Goal: Task Accomplishment & Management: Manage account settings

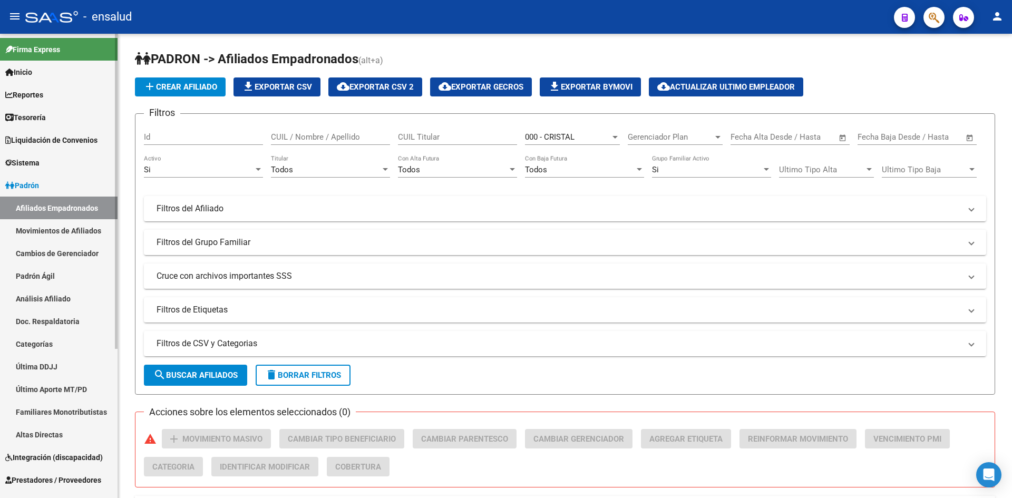
click at [72, 163] on link "Sistema" at bounding box center [59, 162] width 118 height 23
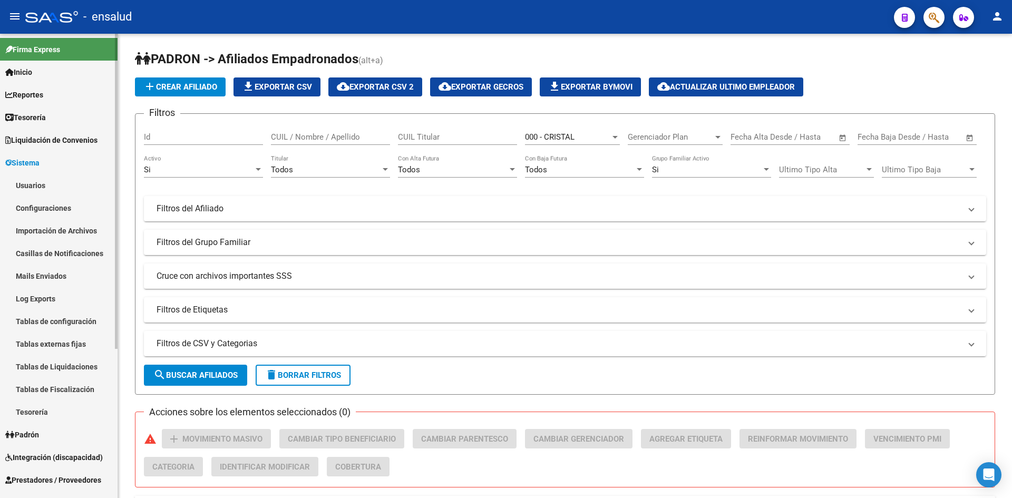
click at [37, 203] on link "Configuraciones" at bounding box center [59, 208] width 118 height 23
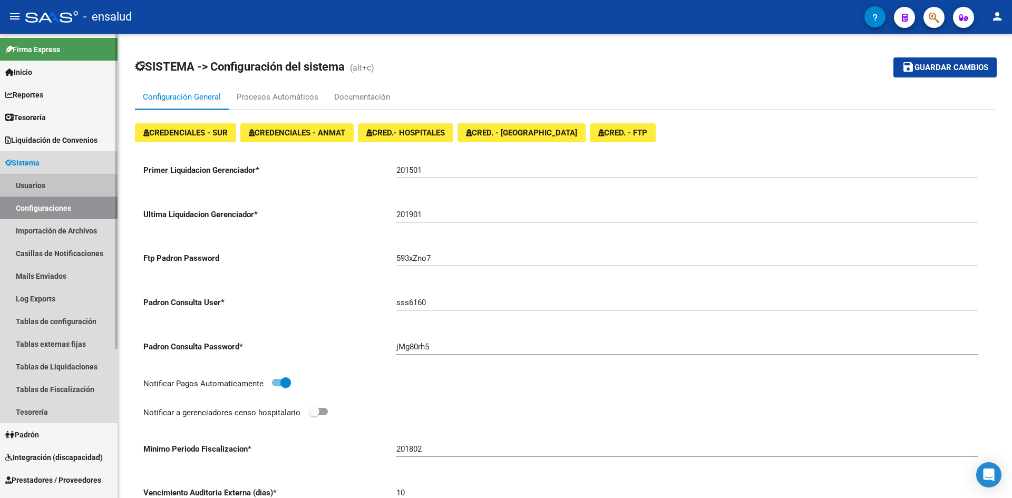
click at [52, 185] on link "Usuarios" at bounding box center [59, 185] width 118 height 23
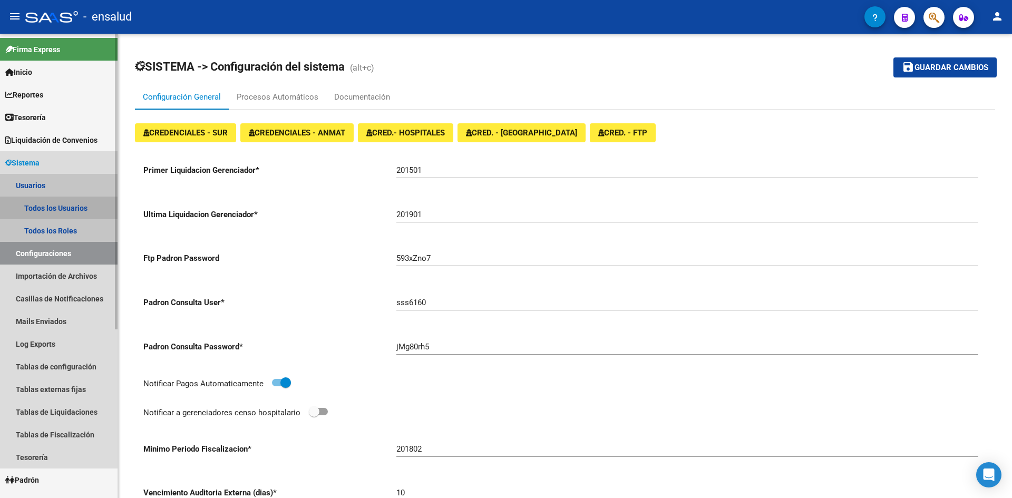
click at [41, 204] on link "Todos los Usuarios" at bounding box center [59, 208] width 118 height 23
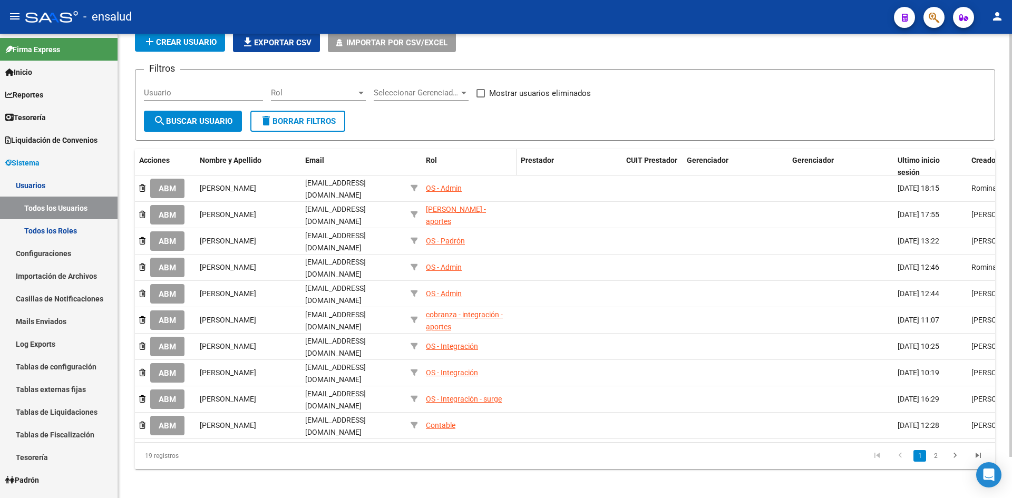
click at [433, 152] on datatable-header-cell "Rol" at bounding box center [469, 166] width 95 height 35
click at [430, 160] on span "Rol" at bounding box center [431, 160] width 11 height 8
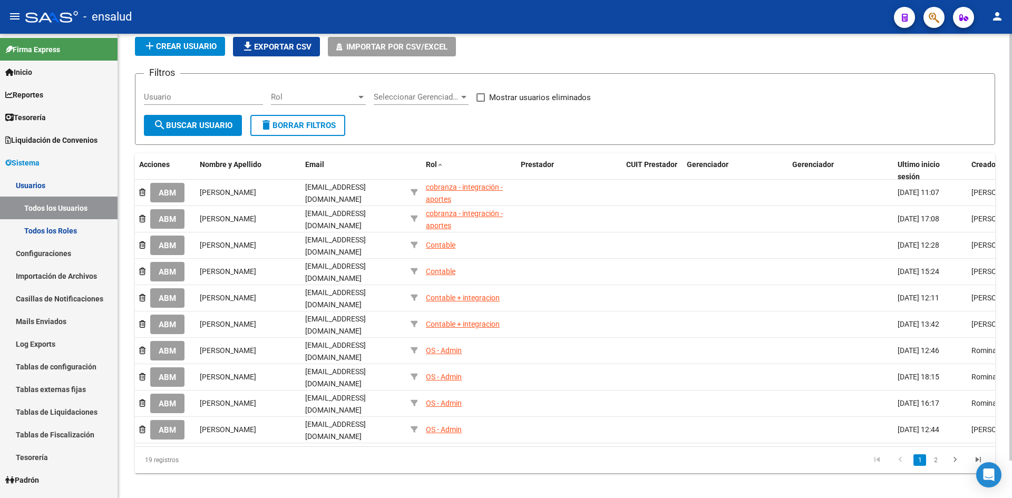
click at [327, 92] on div "Rol Rol" at bounding box center [318, 93] width 95 height 23
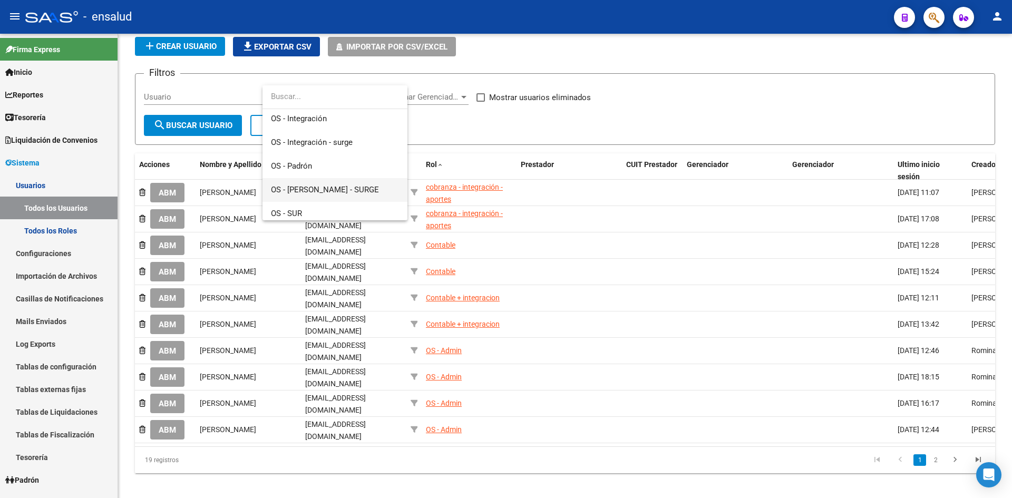
scroll to position [115, 0]
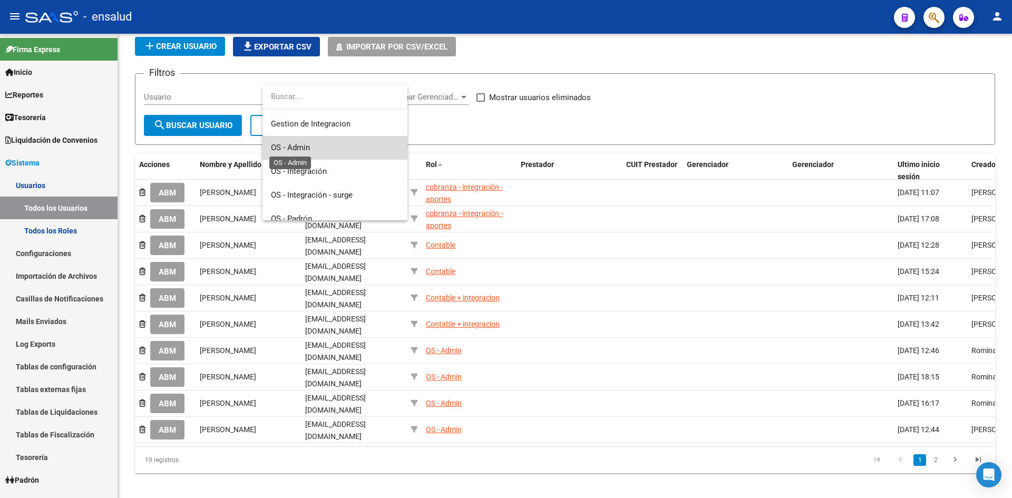
click at [293, 145] on span "OS - Admin" at bounding box center [290, 147] width 39 height 9
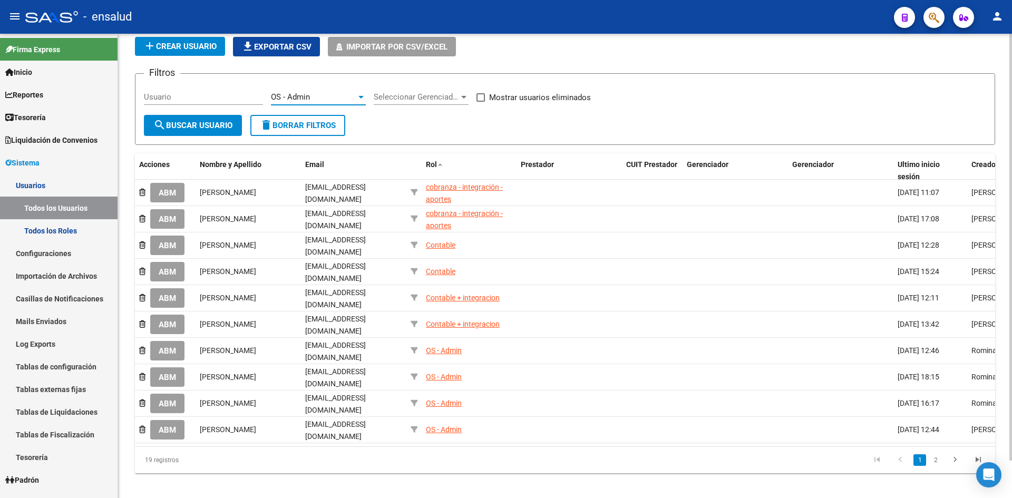
click at [209, 126] on span "search Buscar Usuario" at bounding box center [192, 125] width 79 height 9
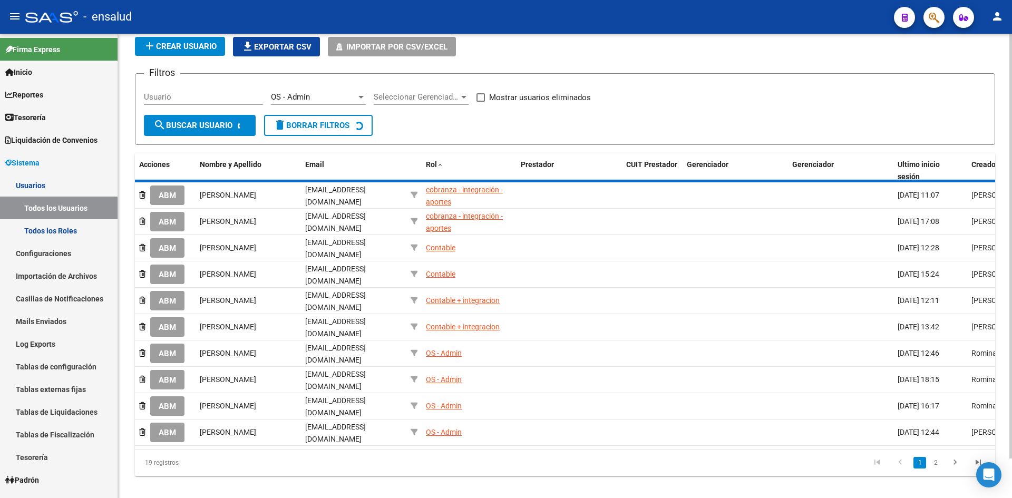
scroll to position [0, 0]
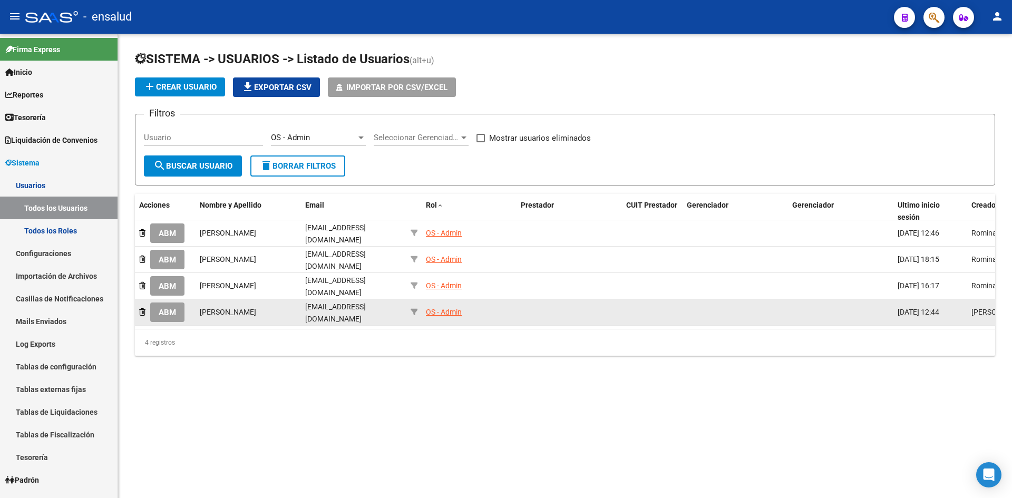
click at [436, 306] on div "OS - Admin" at bounding box center [444, 312] width 36 height 12
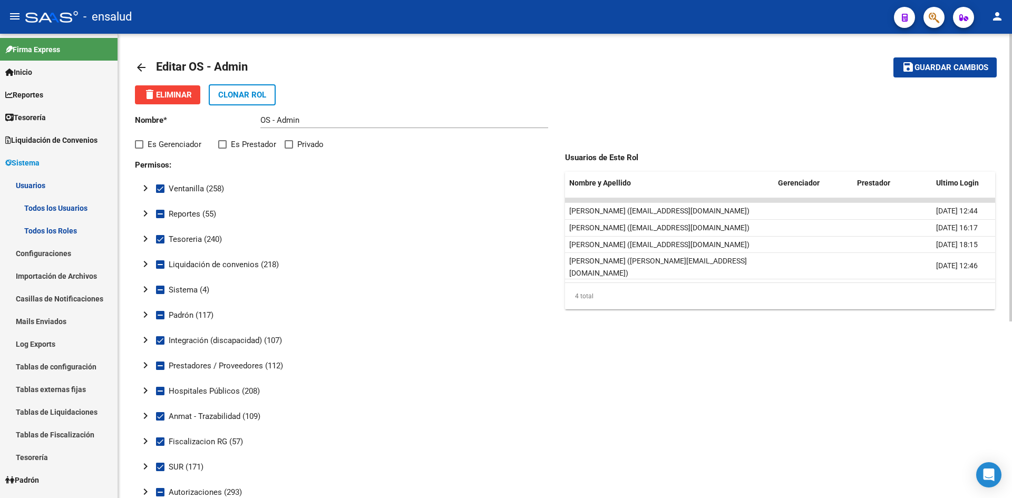
click at [243, 97] on span "Clonar Rol" at bounding box center [242, 94] width 48 height 9
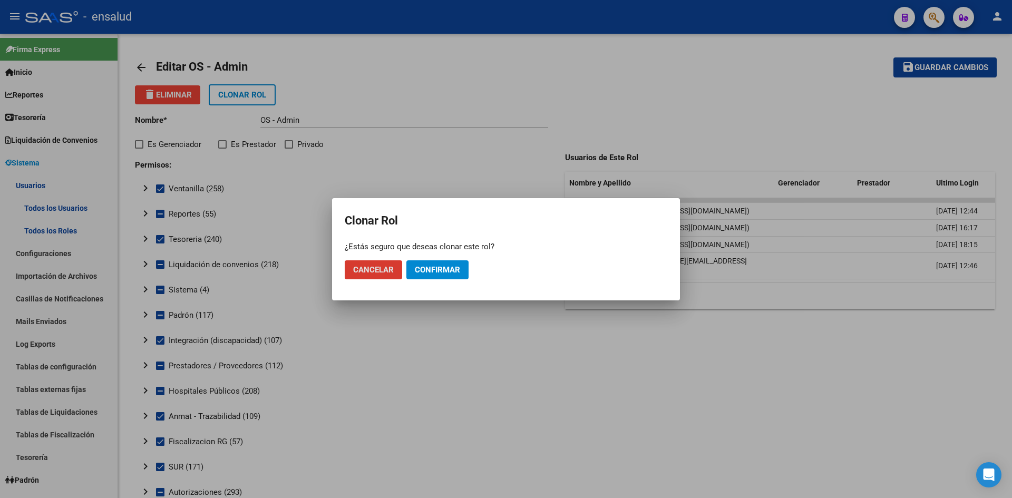
click at [354, 270] on span "Cancelar" at bounding box center [373, 269] width 41 height 9
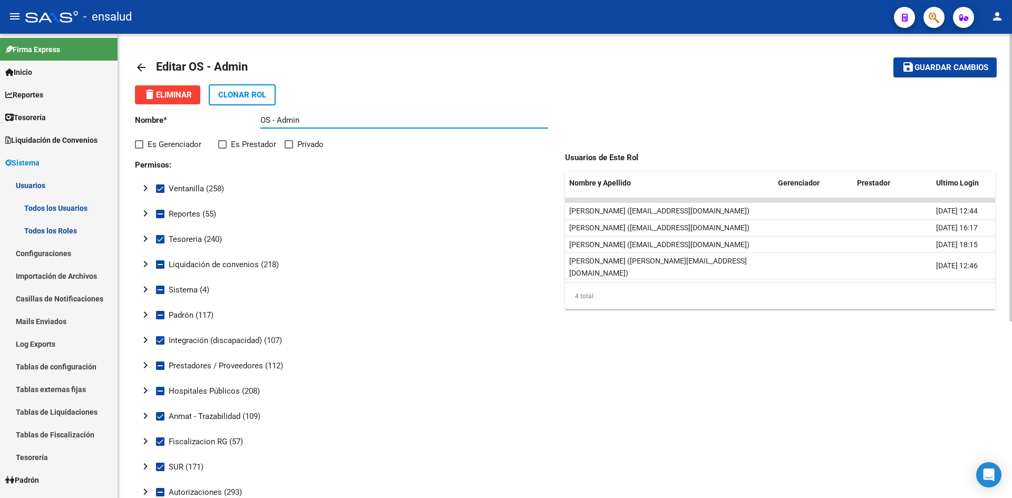
click at [281, 122] on input "OS - Admin" at bounding box center [404, 119] width 288 height 9
type input "OS - Sistemas"
click at [144, 288] on mat-icon "chevron_right" at bounding box center [145, 289] width 13 height 13
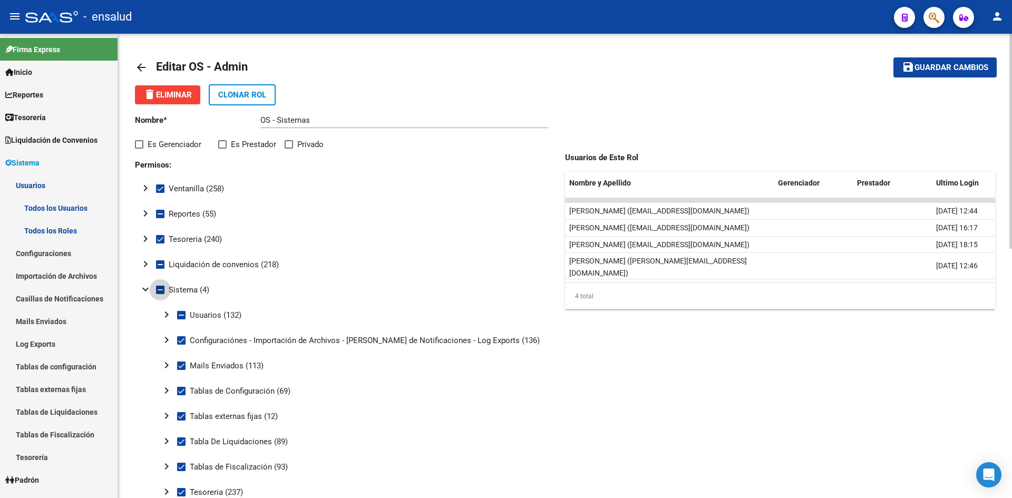
click at [162, 283] on mat-tree-node "expand_more Sistema (4)" at bounding box center [344, 289] width 418 height 25
click at [144, 290] on mat-icon "expand_more" at bounding box center [145, 289] width 13 height 13
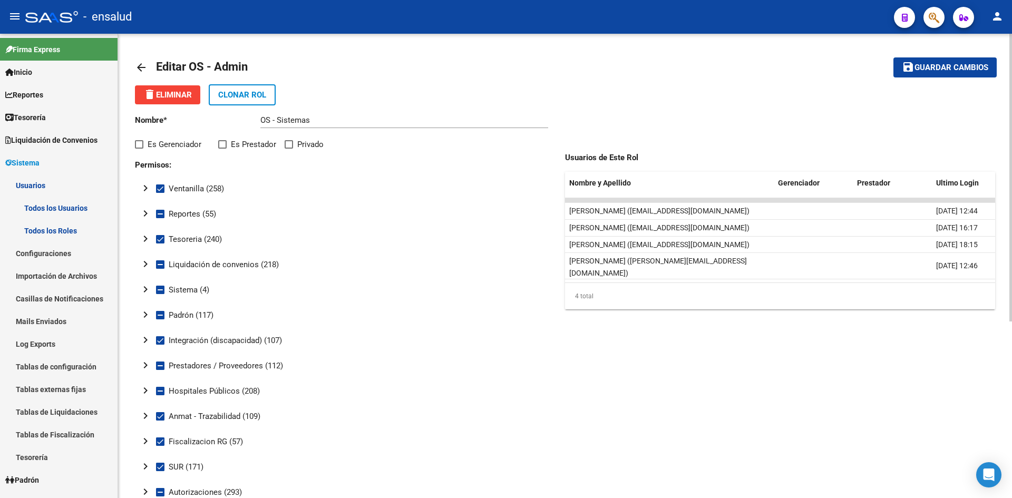
click at [156, 289] on button "chevron_right" at bounding box center [145, 289] width 21 height 21
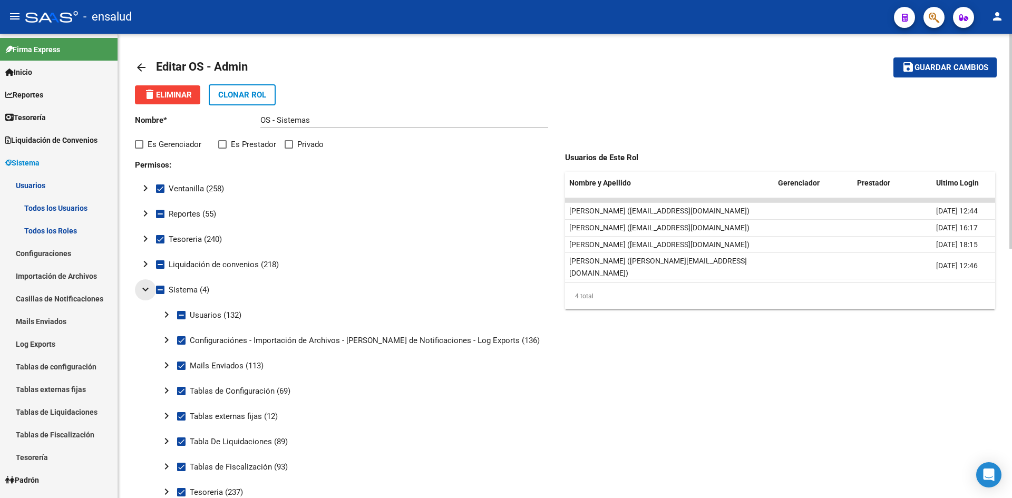
click at [146, 291] on mat-icon "expand_more" at bounding box center [145, 289] width 13 height 13
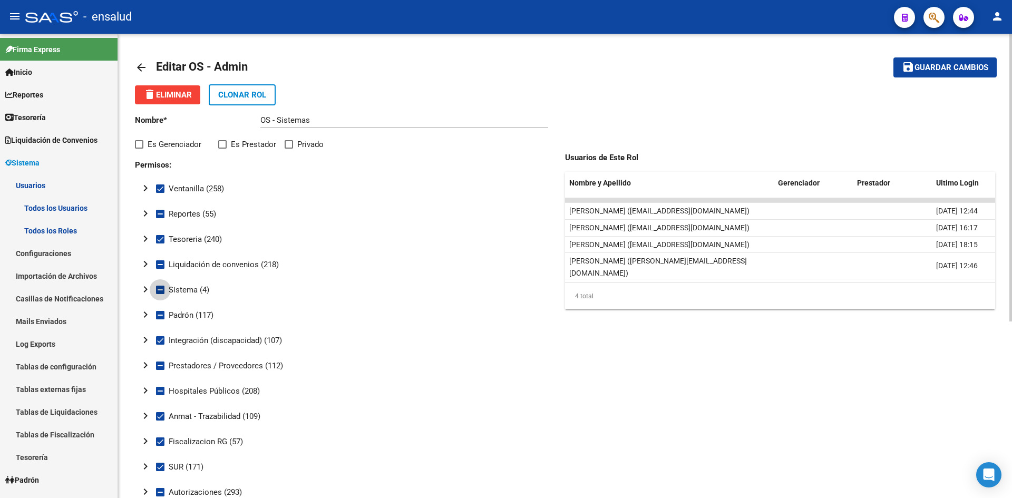
click at [158, 291] on span at bounding box center [160, 290] width 8 height 8
click at [160, 294] on input "Sistema (4)" at bounding box center [160, 294] width 1 height 1
click at [156, 292] on span at bounding box center [160, 290] width 8 height 8
click at [160, 294] on input "Sistema (4)" at bounding box center [160, 294] width 1 height 1
checkbox input "false"
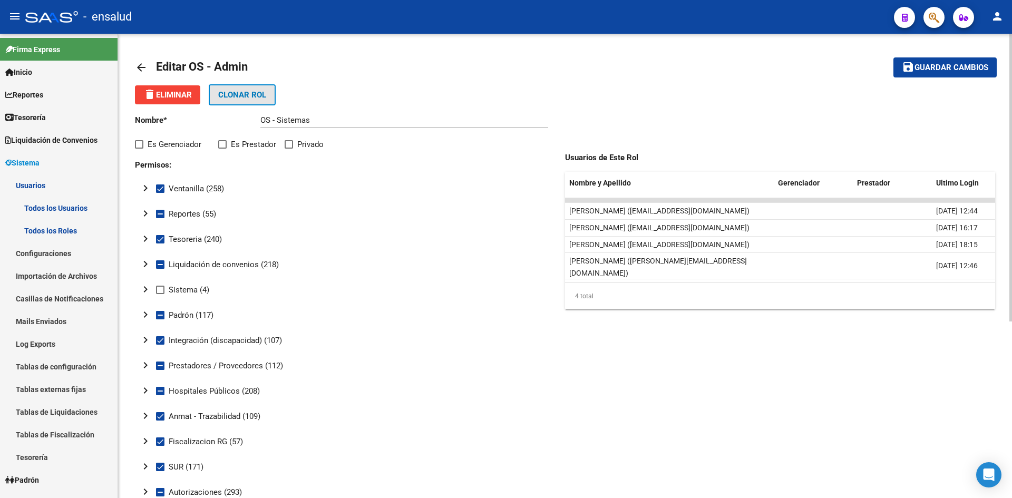
click at [241, 95] on span "Clonar Rol" at bounding box center [242, 94] width 48 height 9
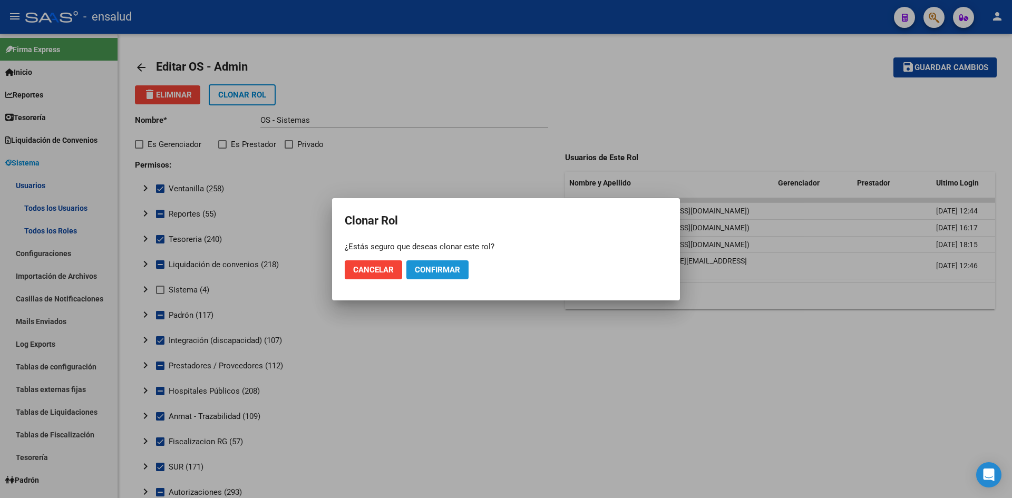
click at [431, 270] on span "Confirmar" at bounding box center [437, 269] width 45 height 9
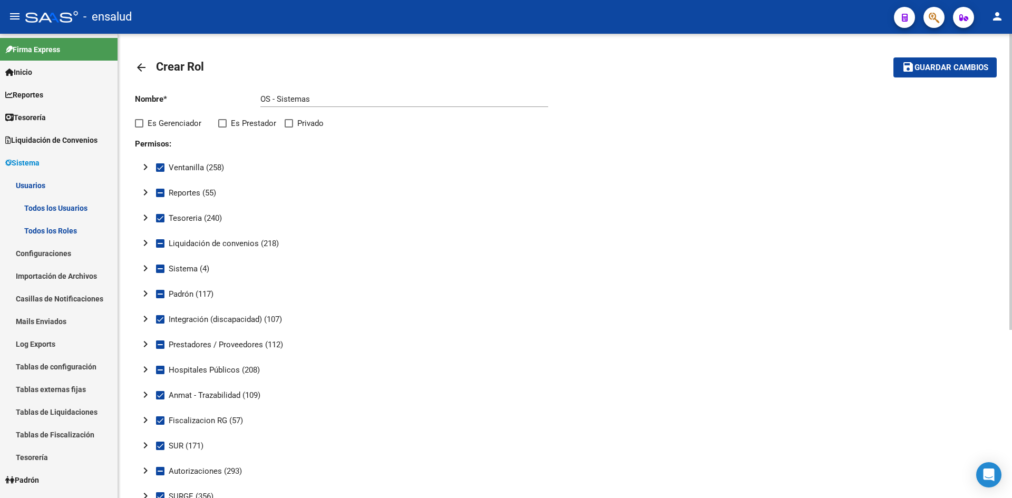
drag, startPoint x: 326, startPoint y: 93, endPoint x: 194, endPoint y: 83, distance: 132.2
click at [194, 83] on div "arrow_back Crear Rol save Guardar cambios Nombre * OS - Sistemas Ingresar nombr…" at bounding box center [565, 394] width 861 height 687
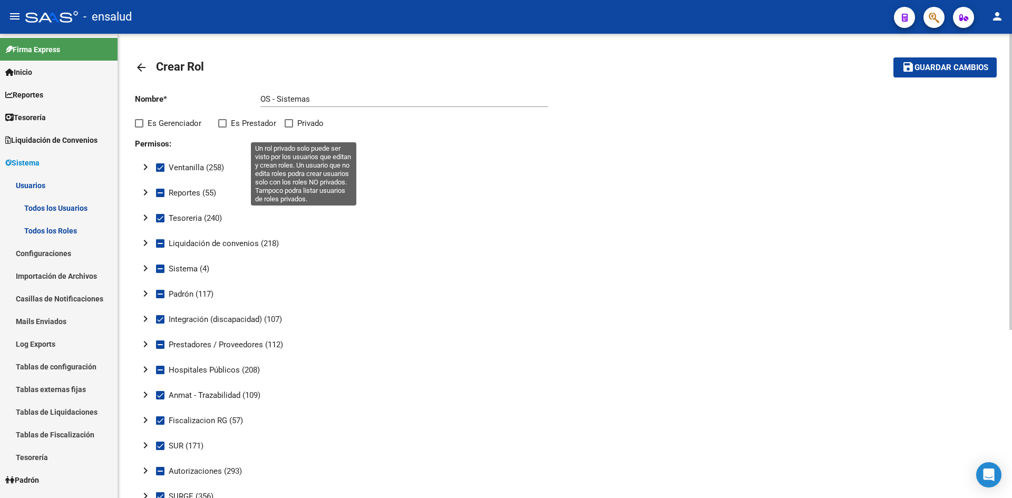
click at [359, 175] on mat-tree-node "chevron_right Ventanilla (258)" at bounding box center [344, 167] width 418 height 25
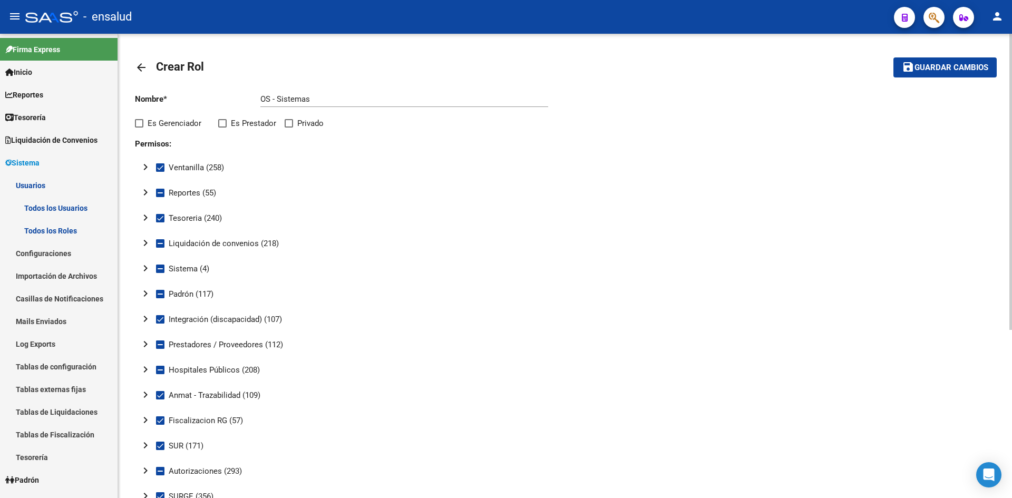
click at [158, 266] on span at bounding box center [160, 269] width 8 height 8
click at [160, 273] on input "Sistema (4)" at bounding box center [160, 273] width 1 height 1
click at [161, 269] on span at bounding box center [160, 269] width 8 height 8
click at [160, 273] on input "Sistema (4)" at bounding box center [160, 273] width 1 height 1
checkbox input "false"
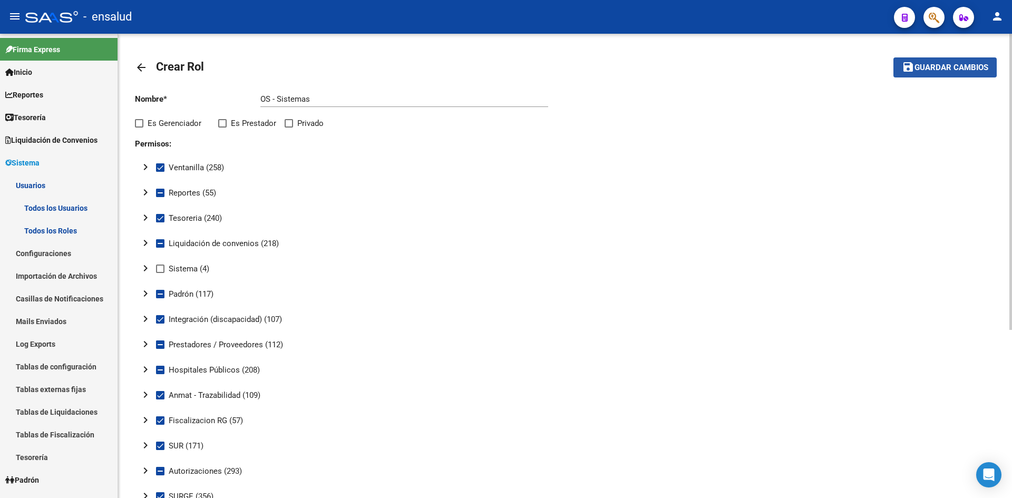
click at [923, 65] on span "Guardar cambios" at bounding box center [952, 67] width 74 height 9
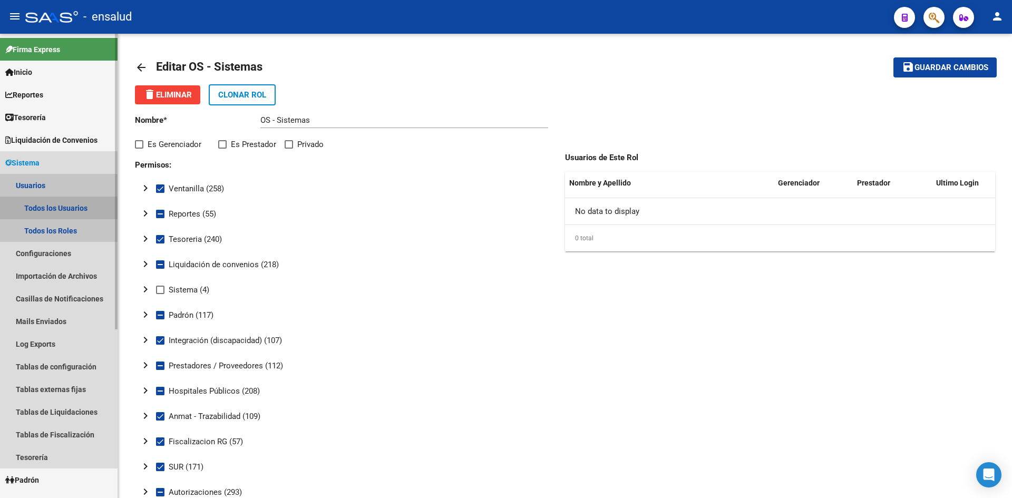
click at [46, 210] on link "Todos los Usuarios" at bounding box center [59, 208] width 118 height 23
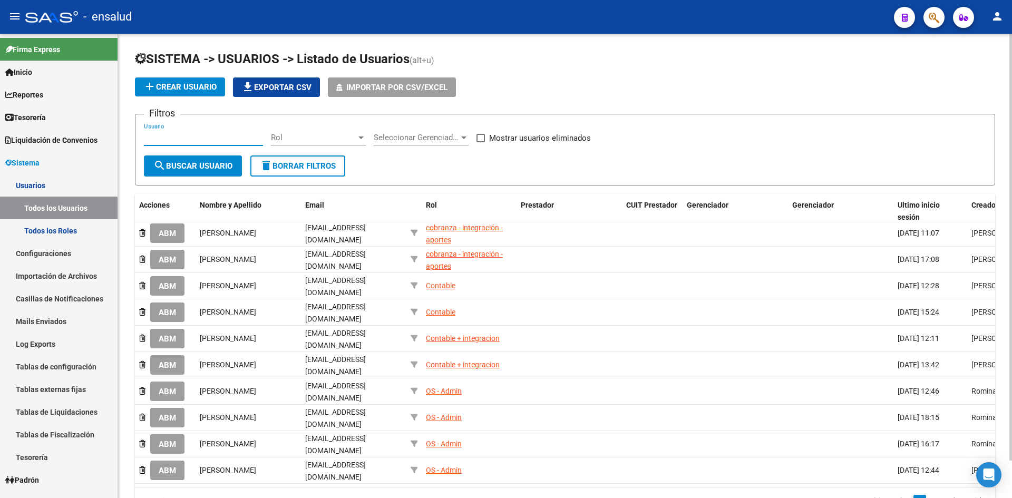
click at [192, 135] on input "Usuario" at bounding box center [203, 137] width 119 height 9
type input "nico"
click at [189, 163] on span "search Buscar Usuario" at bounding box center [192, 165] width 79 height 9
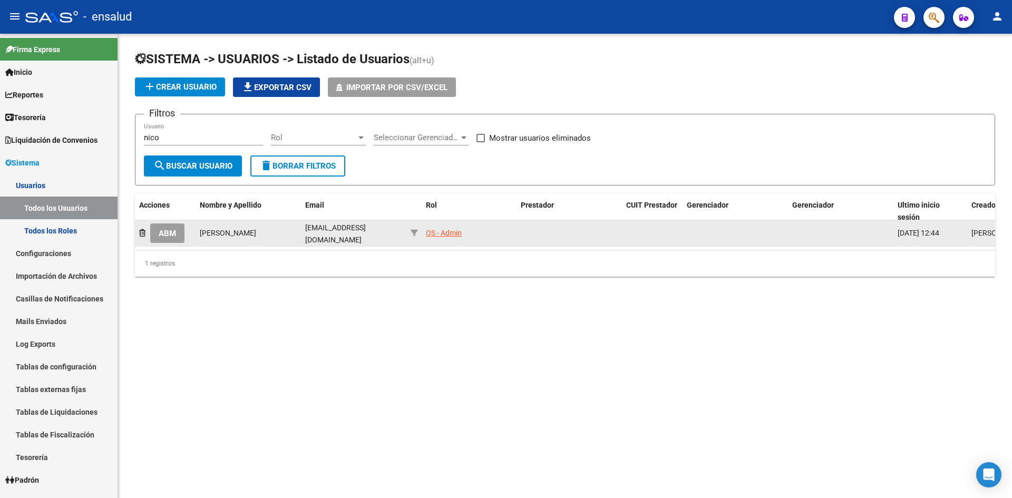
click at [449, 232] on div "OS - Admin" at bounding box center [444, 233] width 36 height 12
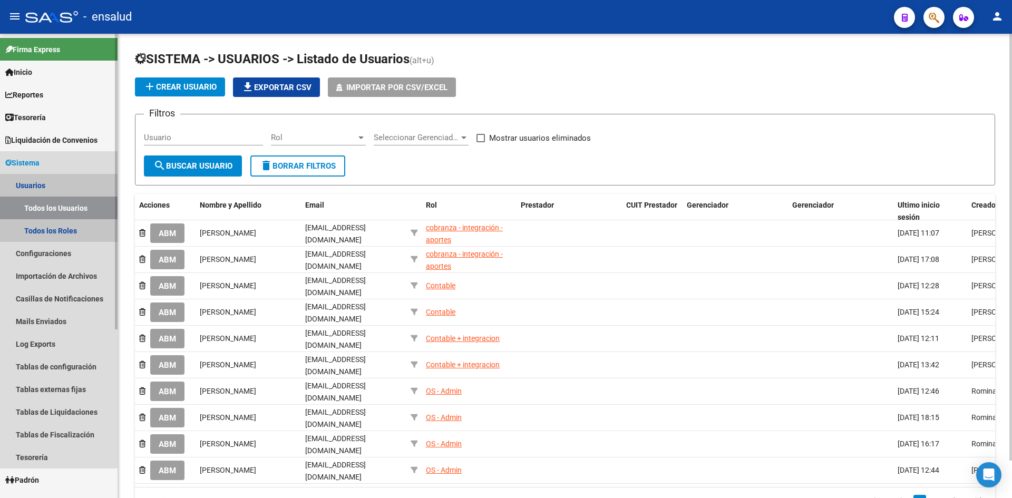
click at [46, 211] on link "Todos los Usuarios" at bounding box center [59, 208] width 118 height 23
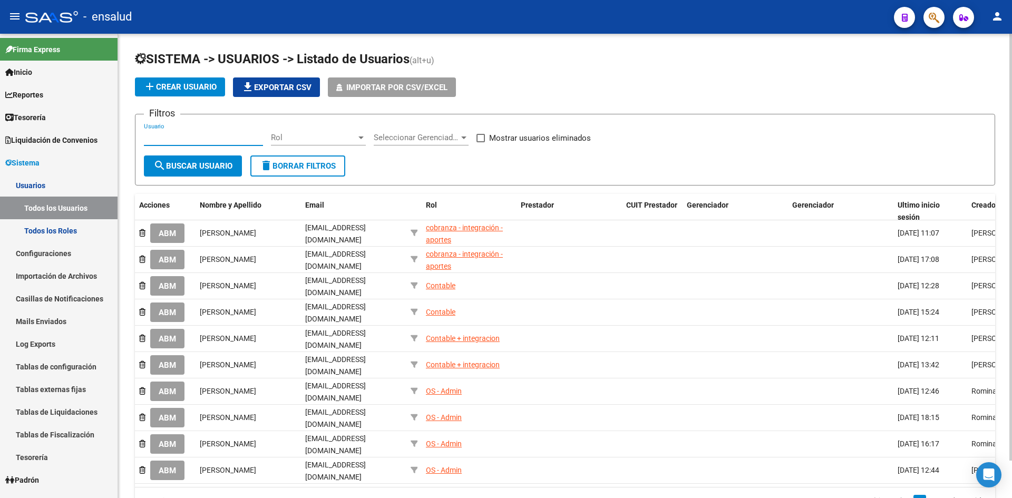
click at [191, 134] on input "Usuario" at bounding box center [203, 137] width 119 height 9
type input "nico"
click at [208, 170] on span "search Buscar Usuario" at bounding box center [192, 165] width 79 height 9
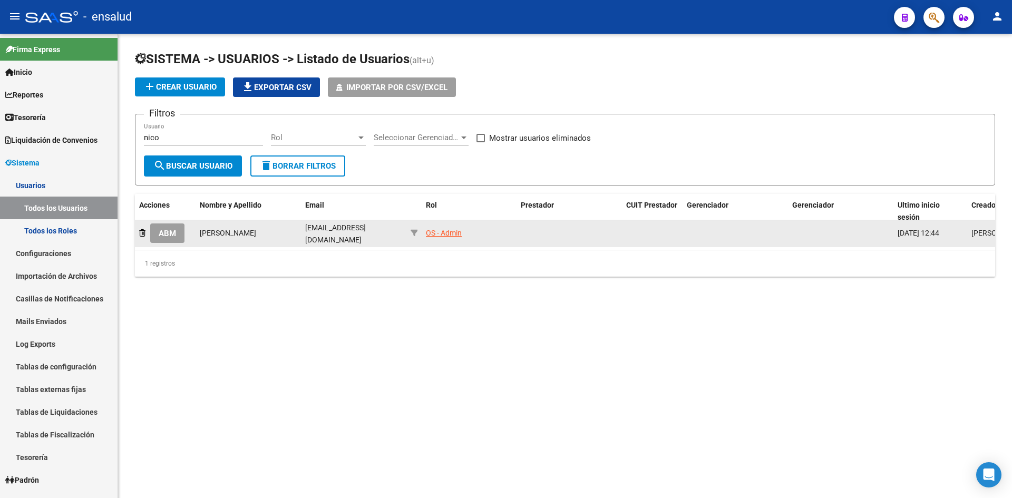
click at [165, 234] on span "ABM" at bounding box center [167, 233] width 17 height 9
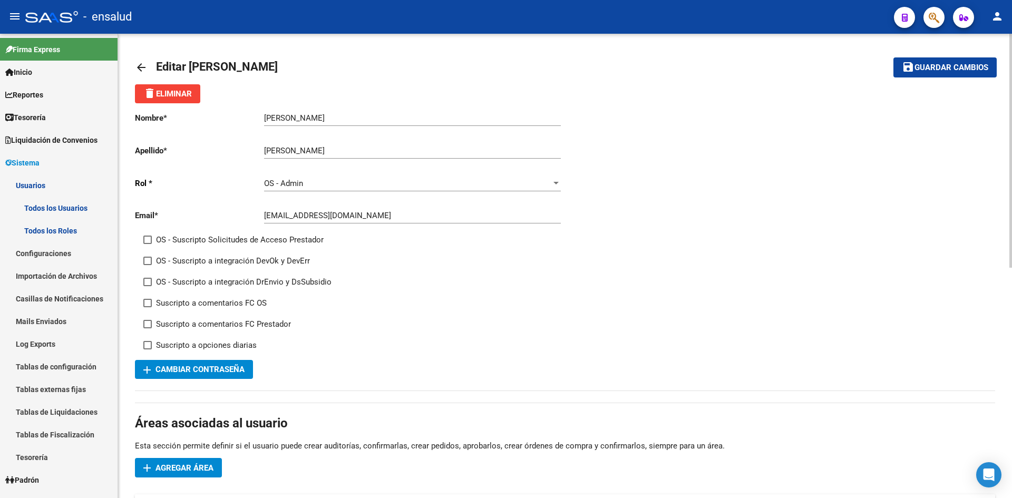
click at [335, 176] on div "OS - Admin Seleccionar rol" at bounding box center [412, 180] width 297 height 23
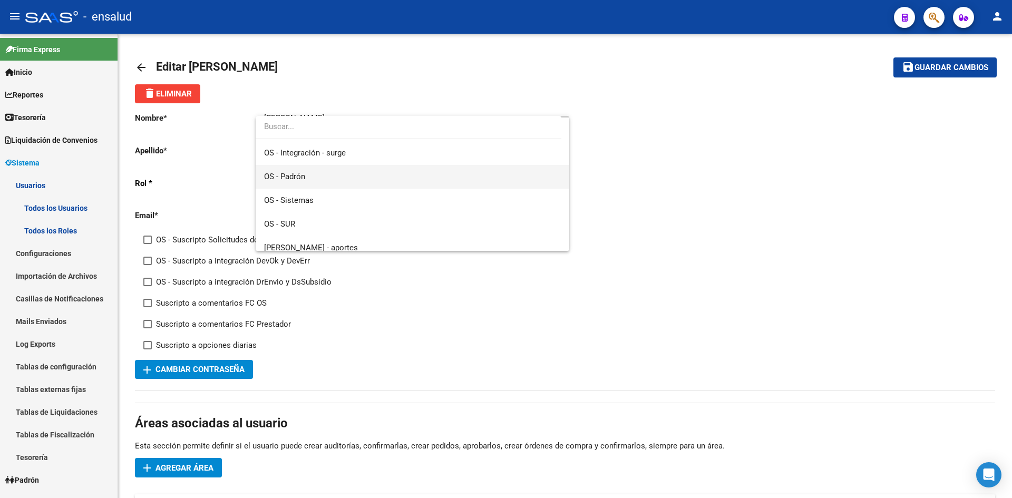
scroll to position [158, 0]
click at [312, 186] on span "OS - Sistemas" at bounding box center [289, 182] width 50 height 9
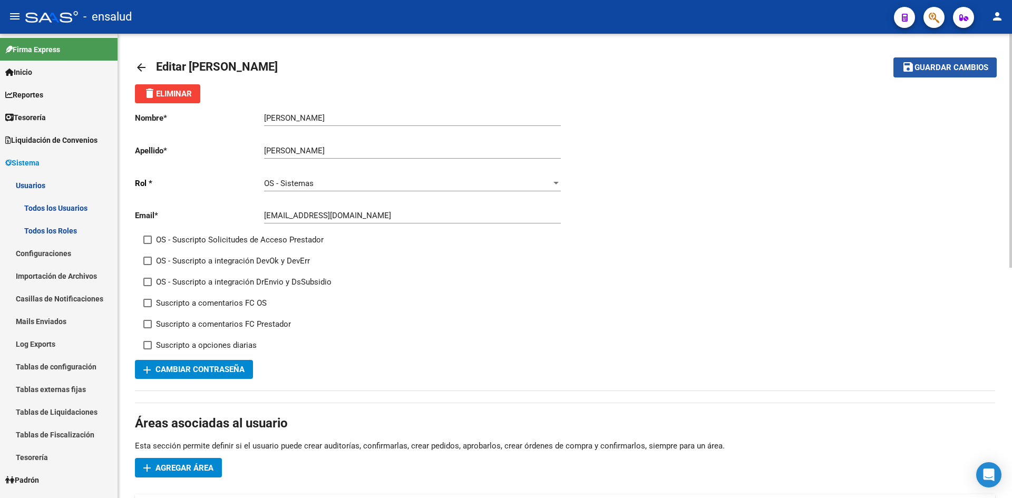
click at [923, 74] on button "save Guardar cambios" at bounding box center [945, 67] width 103 height 20
click at [35, 165] on span "Sistema" at bounding box center [22, 163] width 34 height 12
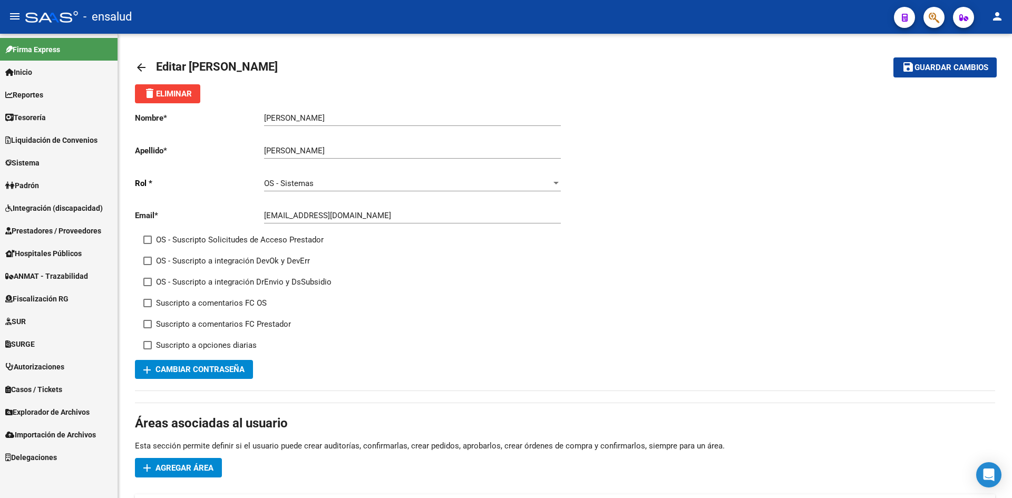
click at [35, 165] on span "Sistema" at bounding box center [22, 163] width 34 height 12
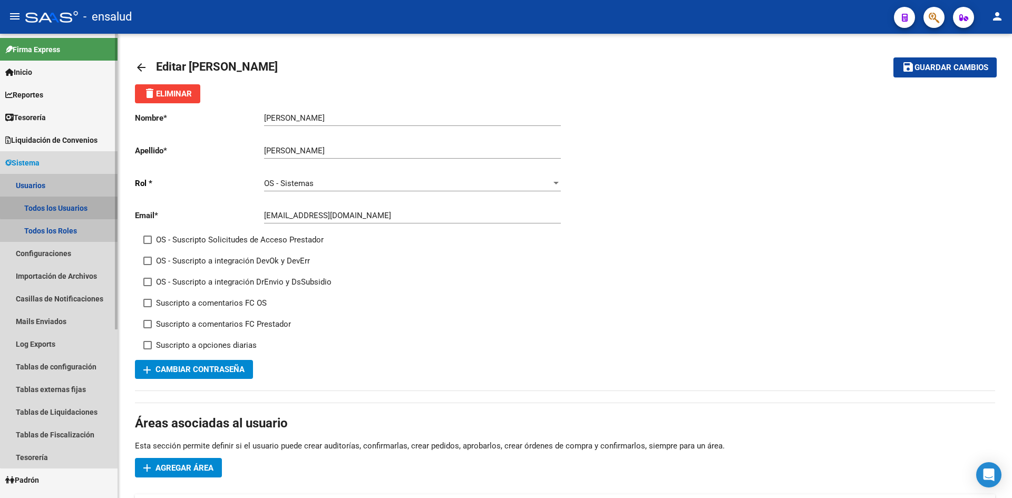
click at [61, 205] on link "Todos los Usuarios" at bounding box center [59, 208] width 118 height 23
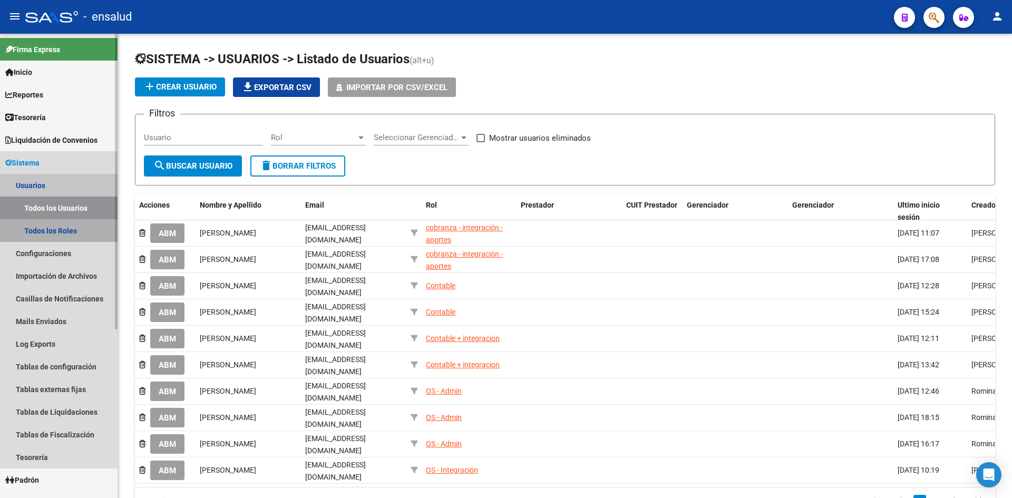
click at [55, 226] on link "Todos los Roles" at bounding box center [59, 230] width 118 height 23
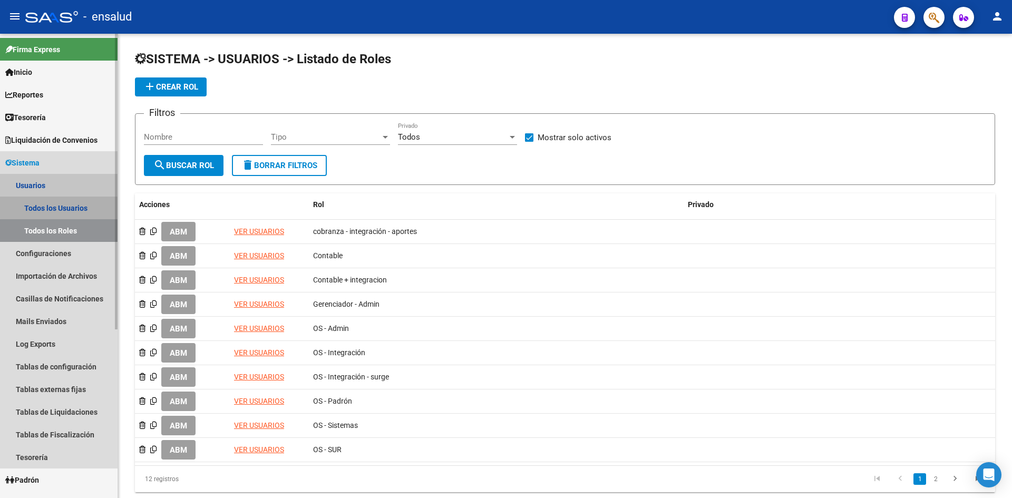
click at [74, 207] on link "Todos los Usuarios" at bounding box center [59, 208] width 118 height 23
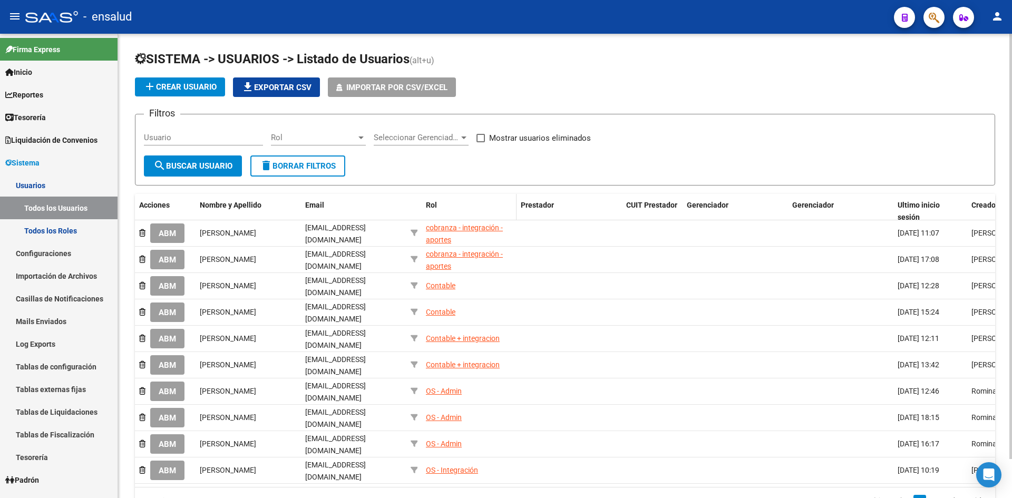
click at [440, 210] on div "Rol" at bounding box center [469, 205] width 86 height 12
click at [435, 205] on span "Rol" at bounding box center [431, 205] width 11 height 8
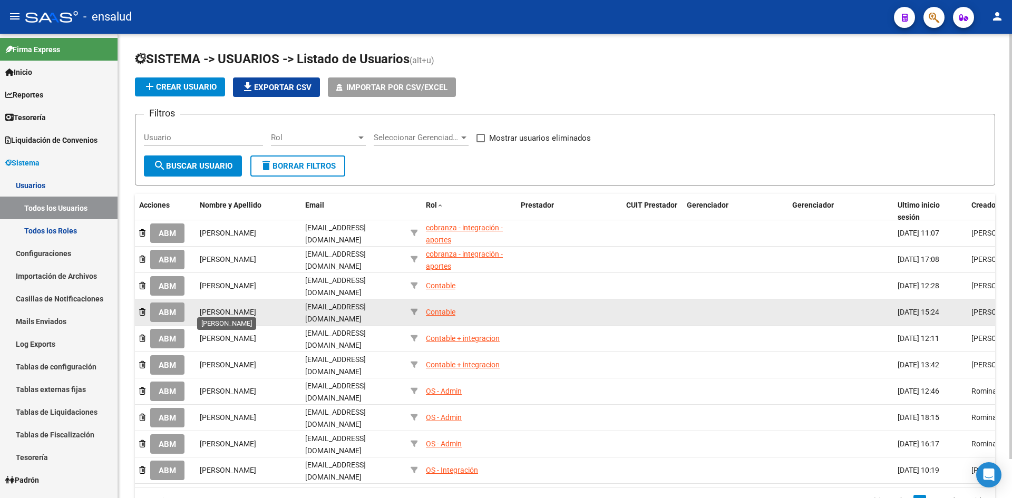
click at [222, 309] on span "[PERSON_NAME]" at bounding box center [228, 312] width 56 height 8
click at [159, 310] on span "ABM" at bounding box center [167, 312] width 17 height 9
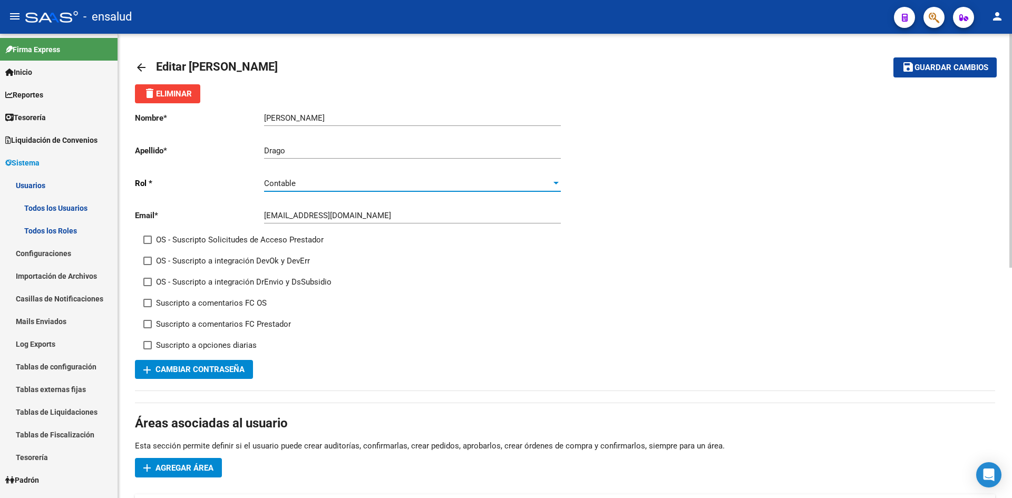
click at [348, 188] on div "Contable" at bounding box center [407, 183] width 287 height 9
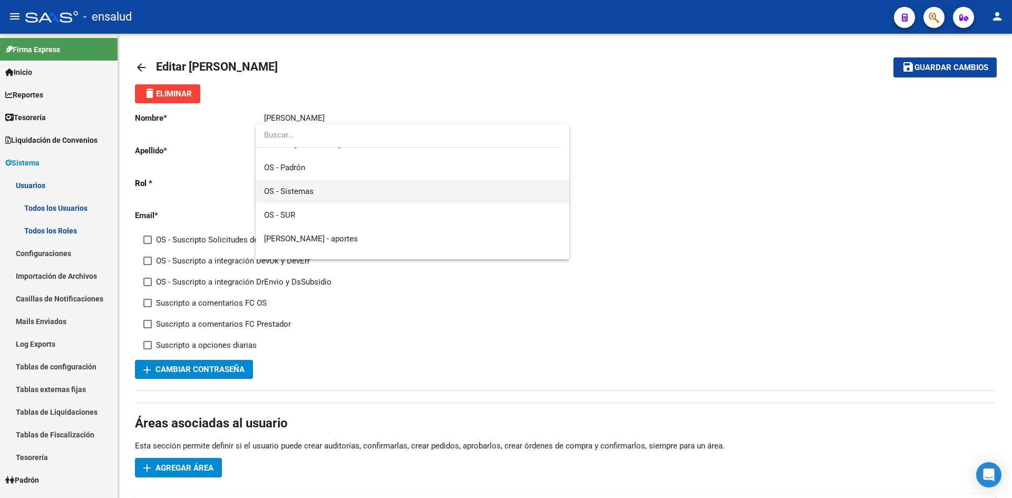
scroll to position [173, 0]
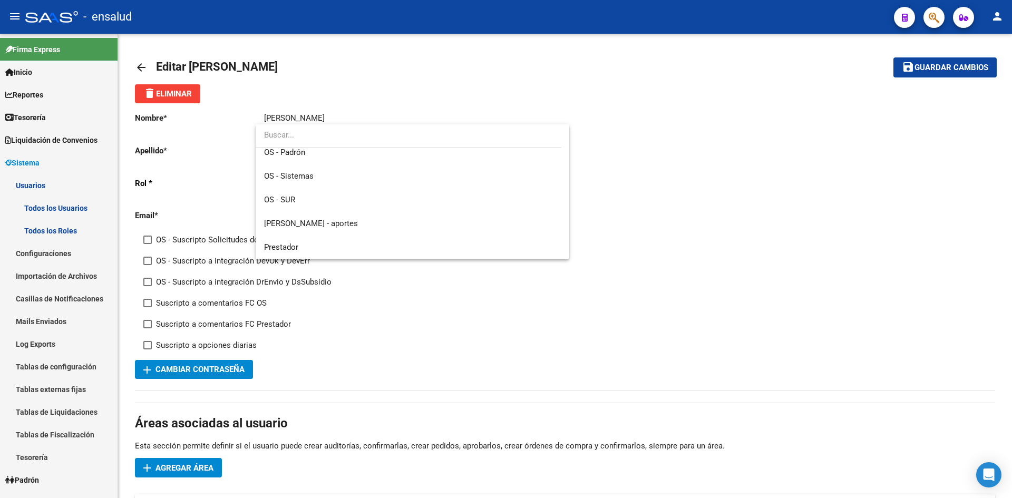
click at [708, 206] on div at bounding box center [506, 249] width 1012 height 498
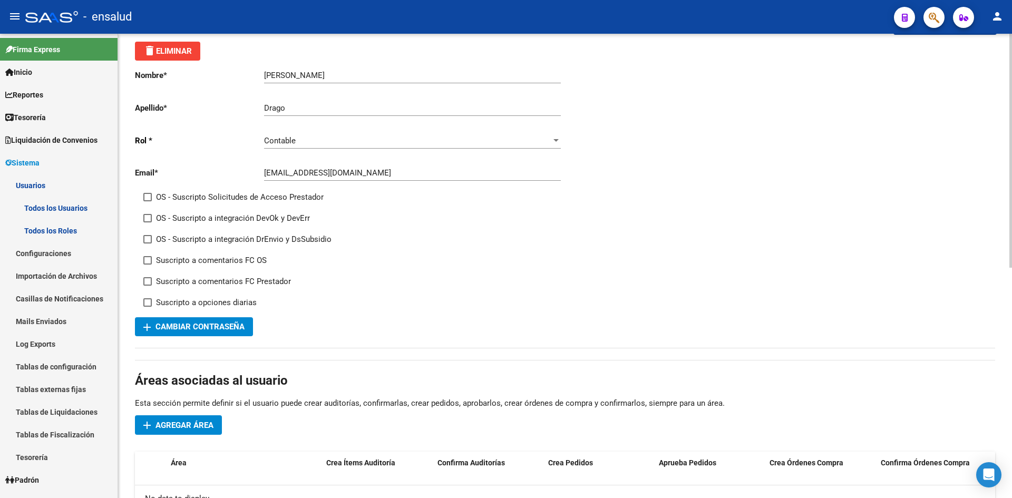
scroll to position [0, 0]
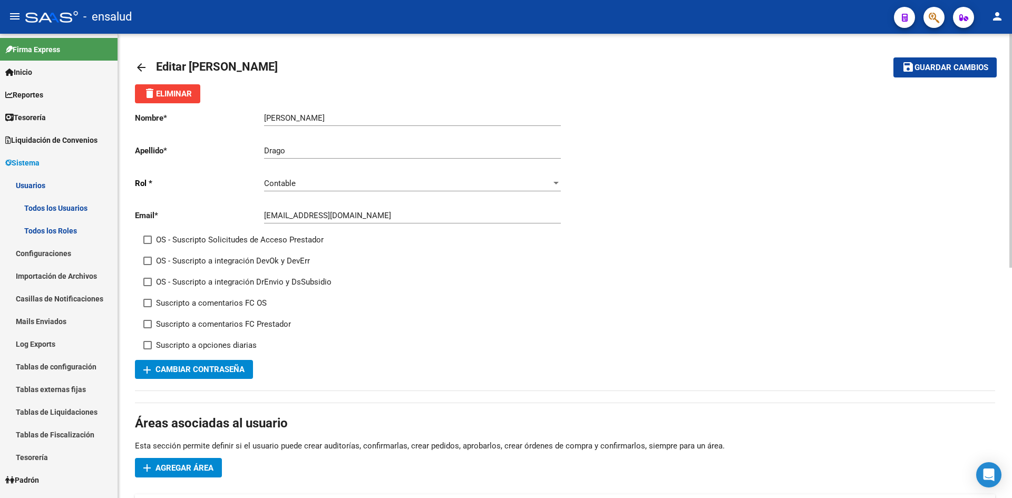
click at [171, 97] on span "delete Eliminar" at bounding box center [167, 93] width 49 height 9
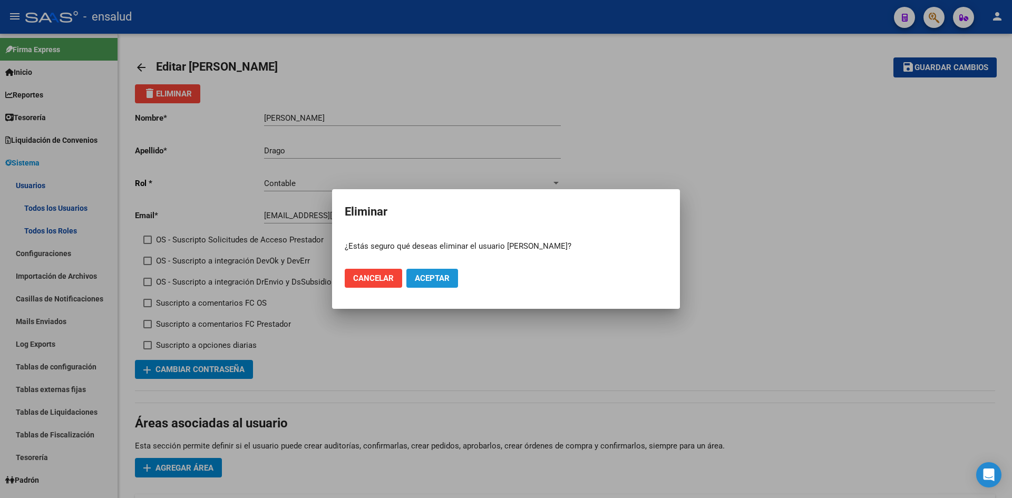
click at [435, 274] on span "Aceptar" at bounding box center [432, 278] width 35 height 9
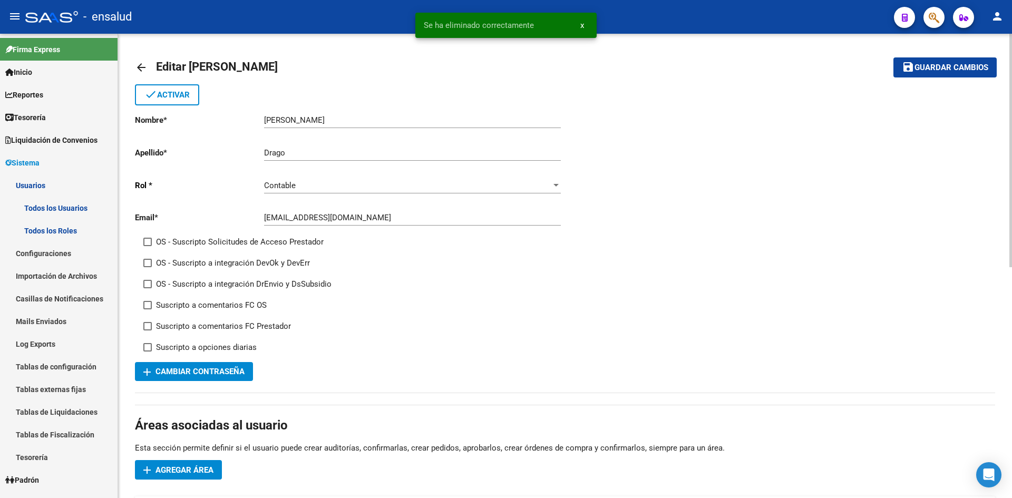
click at [142, 70] on mat-icon "arrow_back" at bounding box center [141, 67] width 13 height 13
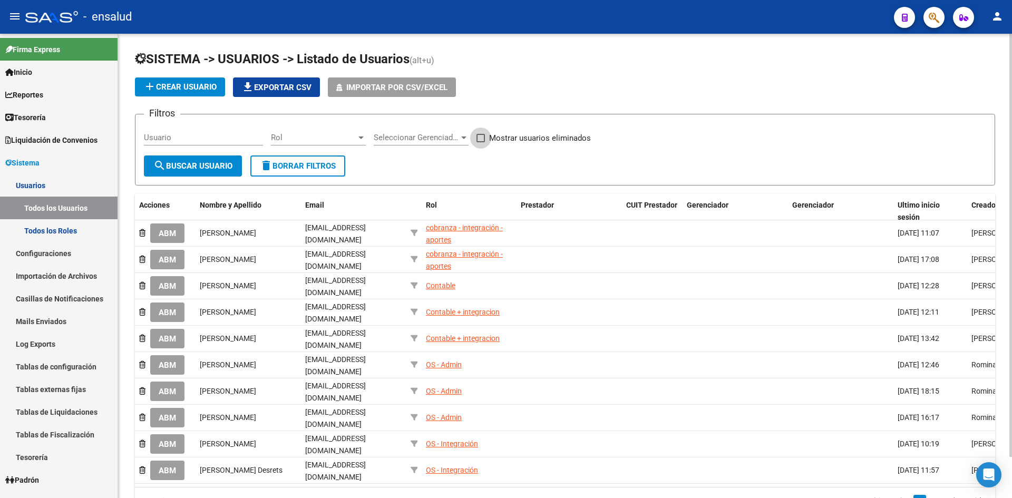
click at [483, 135] on span at bounding box center [481, 138] width 8 height 8
click at [481, 142] on input "Mostrar usuarios eliminados" at bounding box center [480, 142] width 1 height 1
checkbox input "true"
click at [204, 169] on span "search Buscar Usuario" at bounding box center [192, 165] width 79 height 9
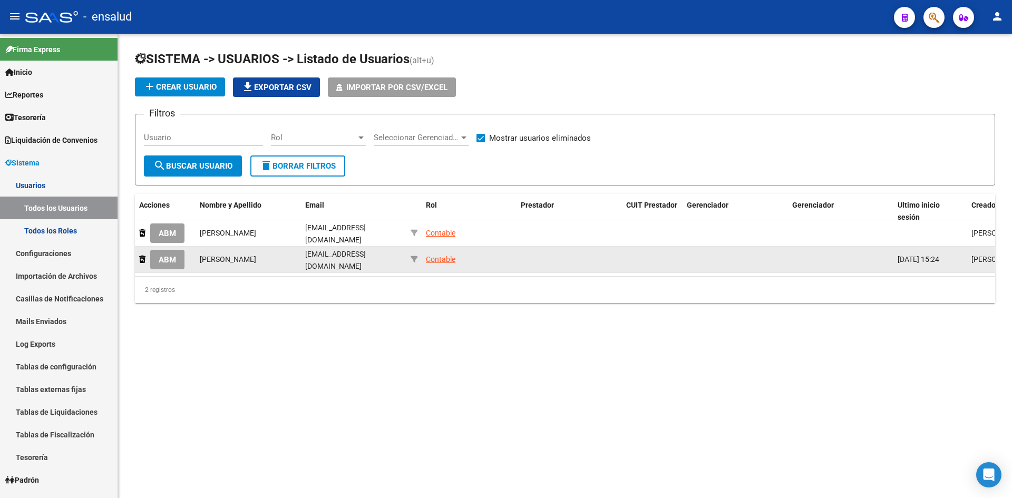
click at [161, 257] on span "ABM" at bounding box center [167, 259] width 17 height 9
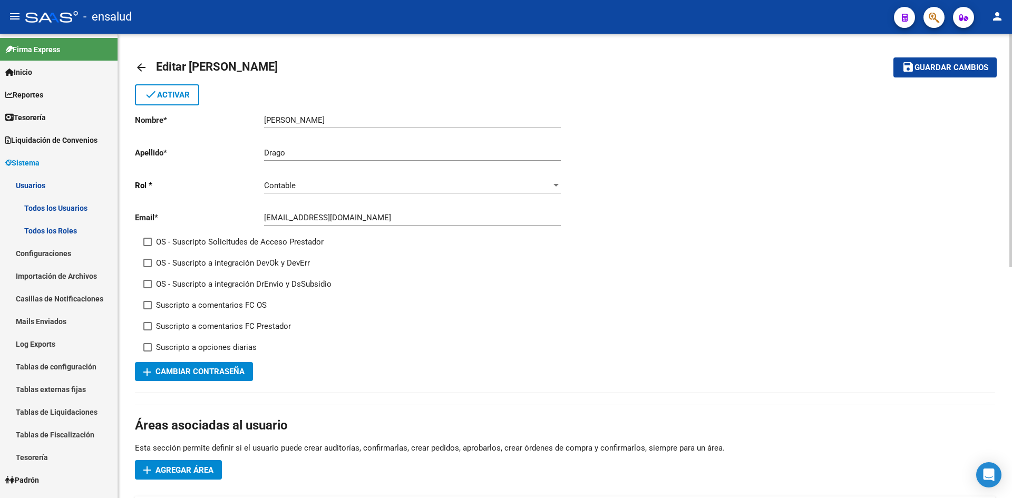
click at [141, 63] on mat-icon "arrow_back" at bounding box center [141, 67] width 13 height 13
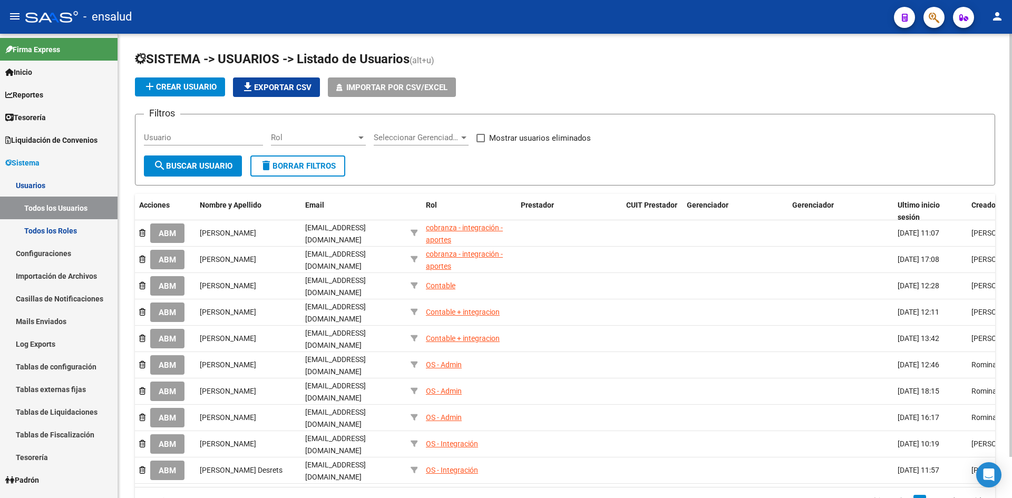
click at [564, 67] on h1 "SISTEMA -> USUARIOS -> Listado de Usuarios (alt+u)" at bounding box center [565, 60] width 861 height 18
